Goal: Communication & Community: Answer question/provide support

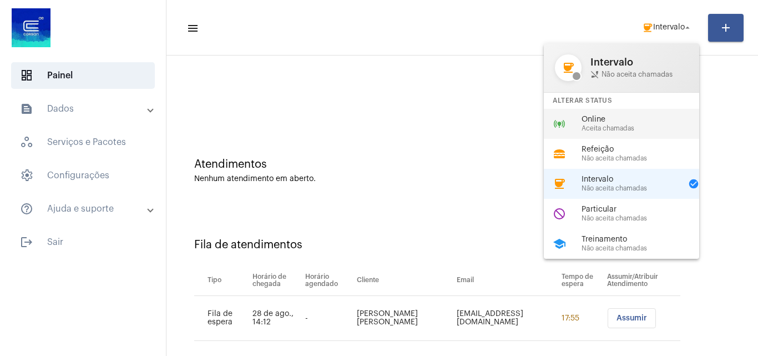
click at [605, 120] on span "Online" at bounding box center [645, 119] width 127 height 8
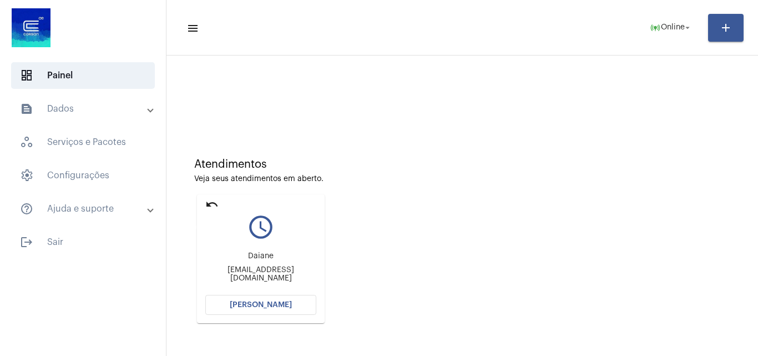
click at [212, 202] on mat-icon "undo" at bounding box center [211, 204] width 13 height 13
click at [213, 207] on mat-icon "undo" at bounding box center [211, 204] width 13 height 13
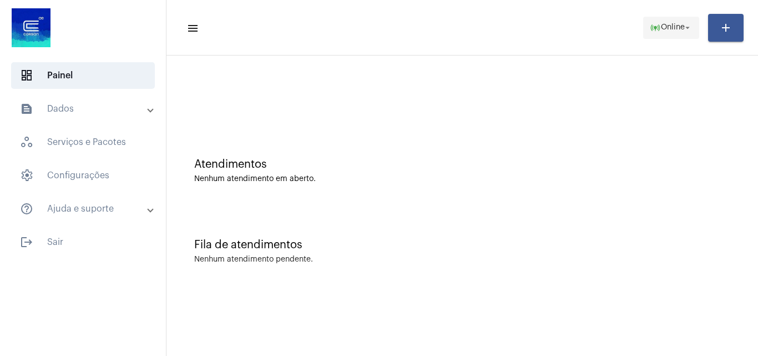
click at [672, 34] on span "online_prediction Online arrow_drop_down" at bounding box center [671, 27] width 43 height 20
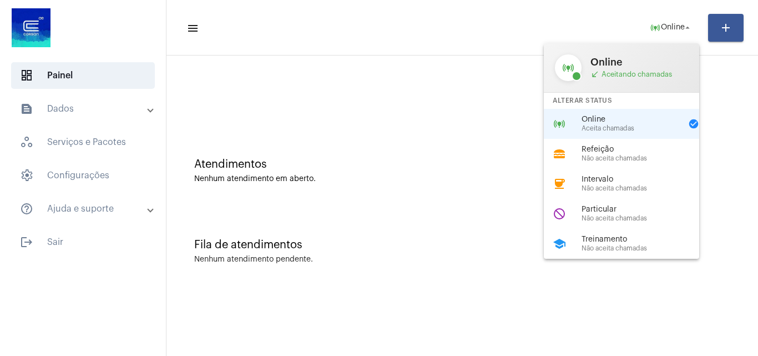
click at [415, 192] on div at bounding box center [379, 178] width 758 height 356
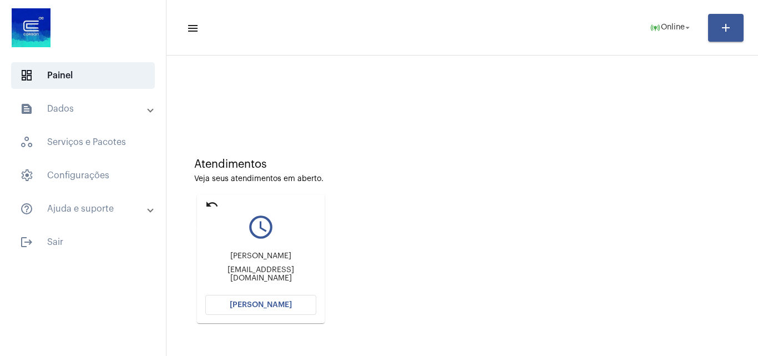
click at [213, 201] on mat-icon "undo" at bounding box center [211, 204] width 13 height 13
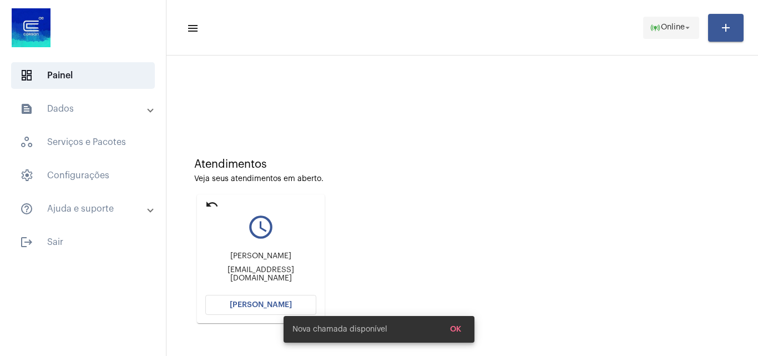
click at [677, 28] on span "Online" at bounding box center [673, 28] width 24 height 8
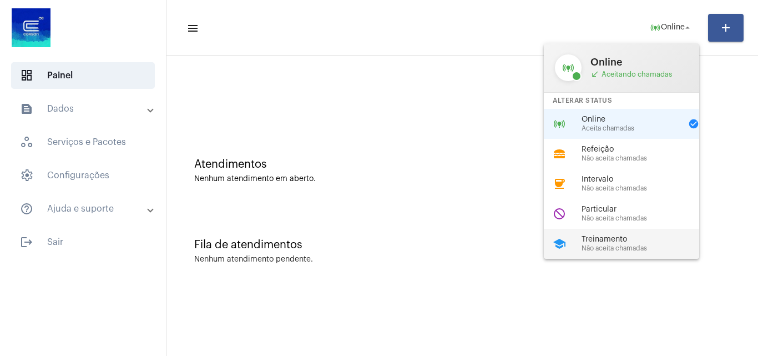
click at [609, 242] on span "Treinamento" at bounding box center [645, 239] width 127 height 8
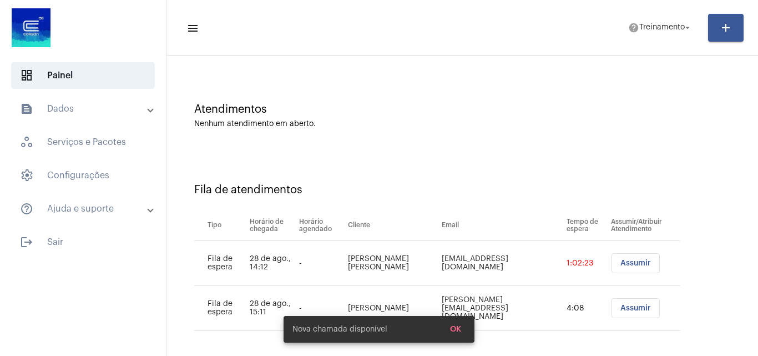
scroll to position [60, 0]
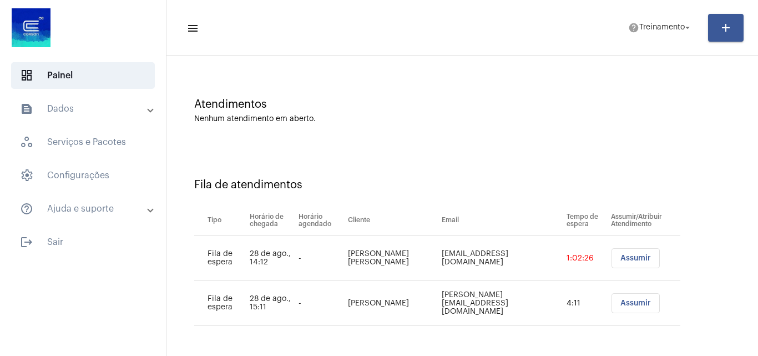
click at [621, 300] on span "Assumir" at bounding box center [636, 303] width 31 height 8
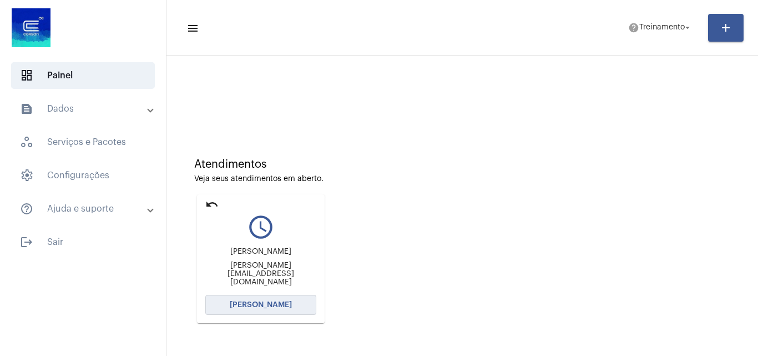
click at [264, 300] on button "Abrir Chamada" at bounding box center [260, 305] width 111 height 20
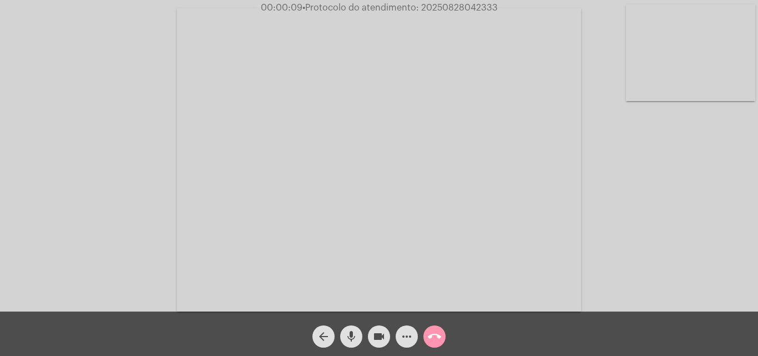
click at [705, 196] on div "Acessando Câmera e Microfone..." at bounding box center [379, 158] width 756 height 311
click at [405, 335] on mat-icon "more_horiz" at bounding box center [406, 336] width 13 height 13
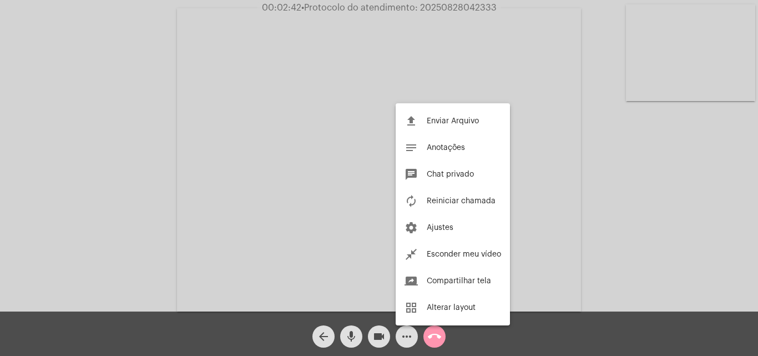
click at [547, 234] on div at bounding box center [379, 178] width 758 height 356
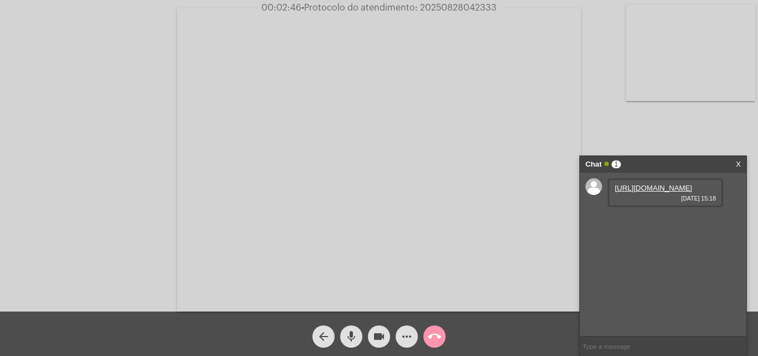
click at [634, 192] on link "https://neft-transfer-bucket.s3.amazonaws.com/temp-2f95d6f7-47d4-c4d9-ea82-587a…" at bounding box center [653, 188] width 77 height 8
click at [642, 224] on link "https://neft-transfer-bucket.s3.amazonaws.com/temp-af5a6536-8a55-2c17-437f-c501…" at bounding box center [653, 219] width 77 height 8
click at [644, 255] on link "https://neft-transfer-bucket.s3.amazonaws.com/temp-20a84cec-1ce9-a48f-4db7-88bc…" at bounding box center [653, 251] width 77 height 8
click at [403, 337] on mat-icon "more_horiz" at bounding box center [406, 336] width 13 height 13
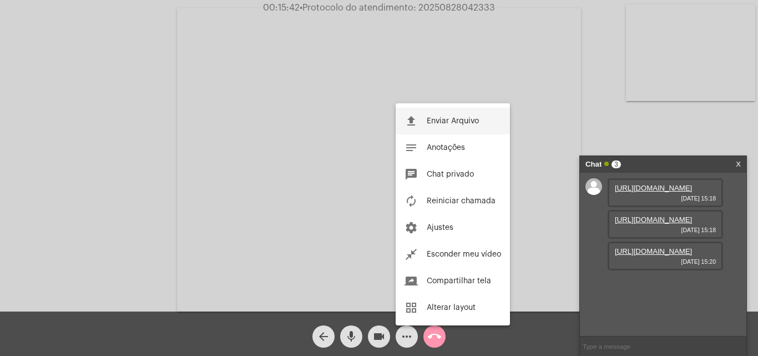
click at [450, 120] on span "Enviar Arquivo" at bounding box center [453, 121] width 52 height 8
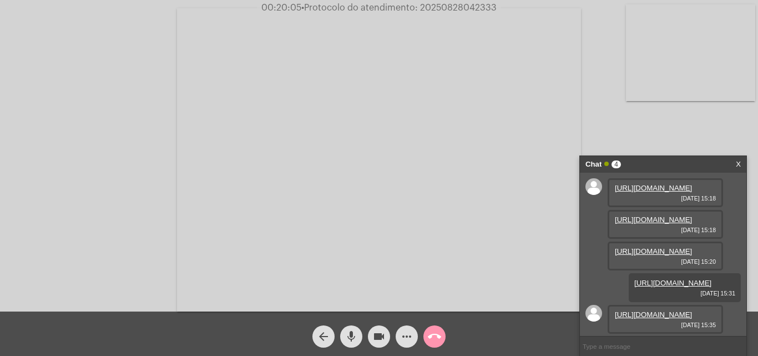
scroll to position [123, 0]
click at [644, 310] on link "https://neft-transfer-bucket.s3.amazonaws.com/temp-51f38717-9608-4c08-bcd9-6c7c…" at bounding box center [653, 314] width 77 height 8
click at [434, 335] on mat-icon "call_end" at bounding box center [434, 336] width 13 height 13
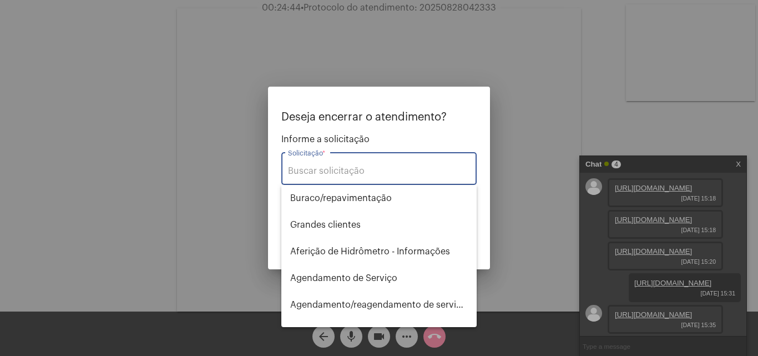
click at [329, 172] on input "Solicitação *" at bounding box center [379, 171] width 182 height 10
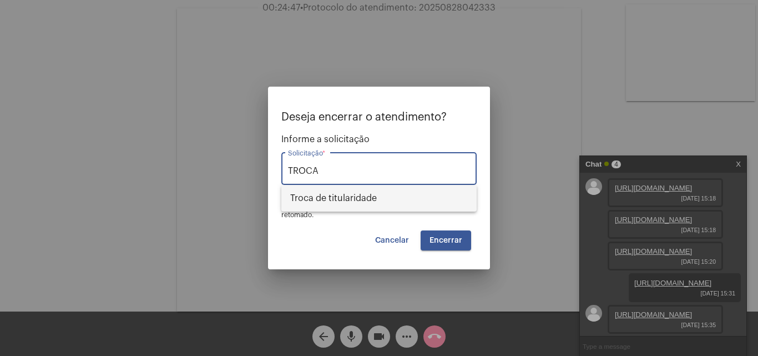
click at [338, 192] on span "Troca de titularidade" at bounding box center [379, 198] width 178 height 27
type input "Troca de titularidade"
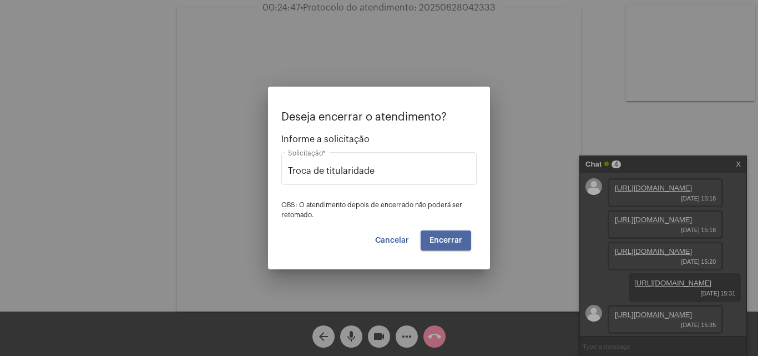
click at [439, 249] on button "Encerrar" at bounding box center [446, 240] width 51 height 20
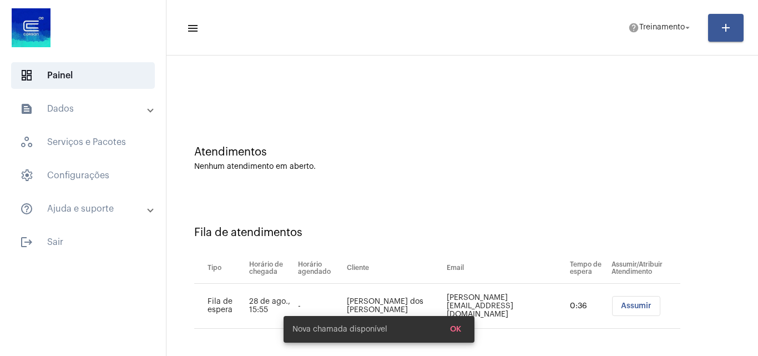
scroll to position [15, 0]
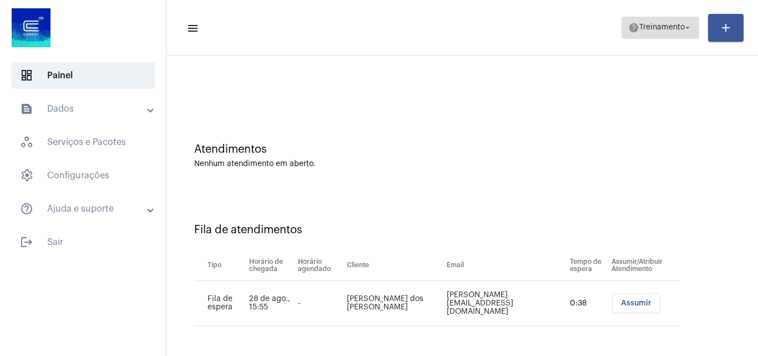
click at [652, 20] on span "help Treinamento arrow_drop_down" at bounding box center [661, 27] width 64 height 20
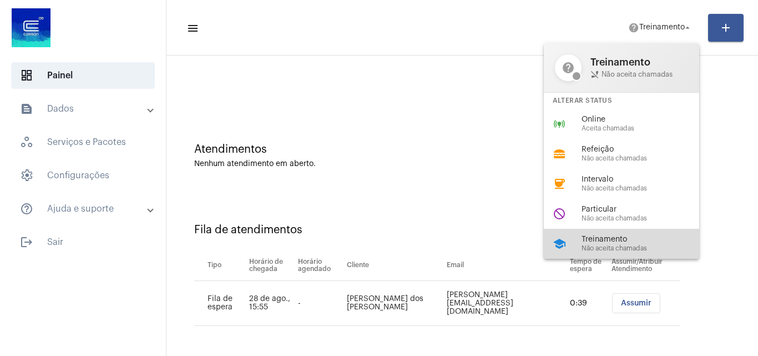
click at [607, 247] on span "Não aceita chamadas" at bounding box center [645, 248] width 127 height 7
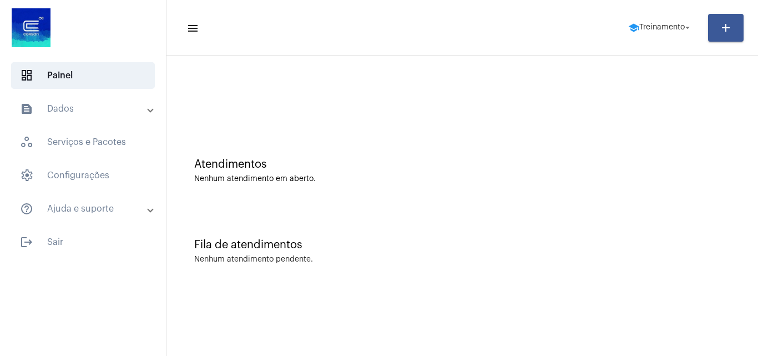
scroll to position [0, 0]
click at [674, 30] on span "Treinamento" at bounding box center [663, 28] width 46 height 8
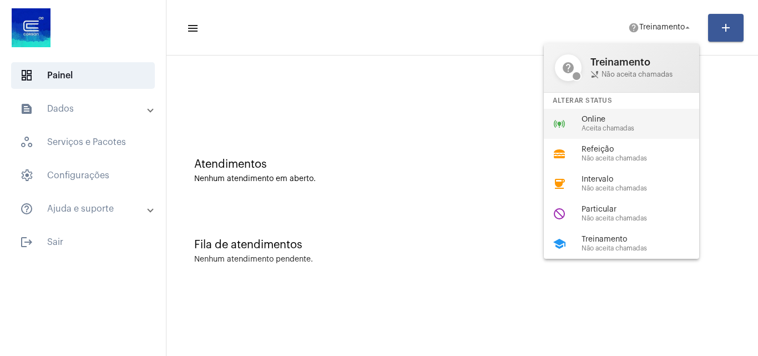
click at [630, 118] on span "Online" at bounding box center [645, 119] width 127 height 8
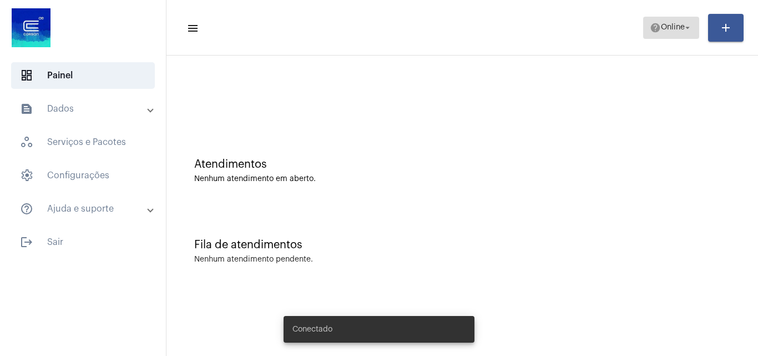
drag, startPoint x: 664, startPoint y: 22, endPoint x: 666, endPoint y: 31, distance: 9.0
click at [665, 22] on span "help Online arrow_drop_down" at bounding box center [671, 27] width 43 height 20
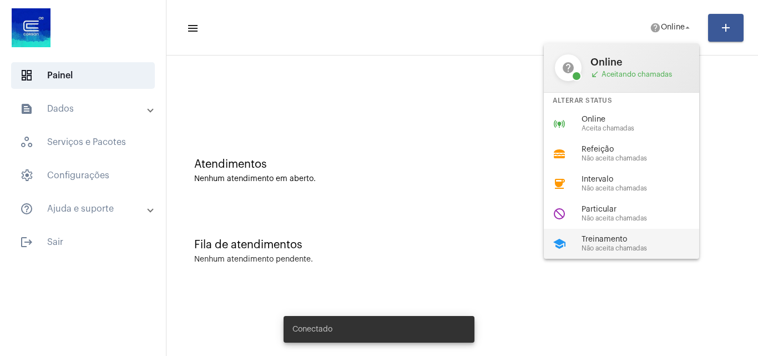
click at [617, 245] on span "Não aceita chamadas" at bounding box center [645, 248] width 127 height 7
